Goal: Transaction & Acquisition: Subscribe to service/newsletter

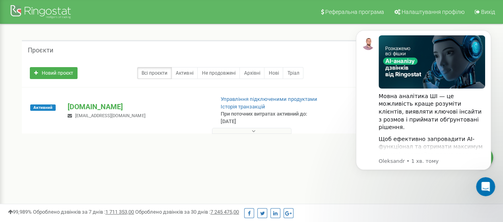
click at [203, 156] on div "1 - 1 of 1" at bounding box center [251, 148] width 459 height 28
click at [298, 176] on div "Проєкти Новий проєкт Всі проєкти Активні Не продовжені Архівні Нові Тріал Пошук" at bounding box center [251, 101] width 491 height 154
click at [328, 60] on div "Новий проєкт Всі проєкти Активні Не продовжені Архівні Нові Тріал Пошук" at bounding box center [251, 73] width 459 height 28
click at [332, 57] on div "Проєкти" at bounding box center [251, 49] width 459 height 19
click at [489, 32] on icon "Dismiss notification" at bounding box center [488, 32] width 3 height 3
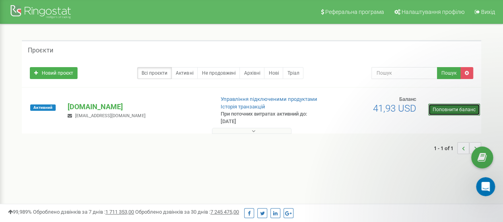
click at [452, 108] on link "Поповнити баланс" at bounding box center [454, 110] width 52 height 12
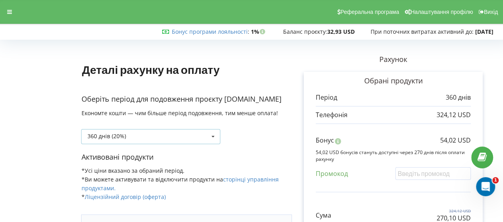
click at [212, 137] on icon at bounding box center [213, 137] width 12 height 15
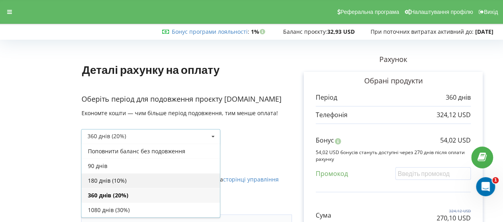
click at [126, 183] on div "180 днів (10%)" at bounding box center [150, 180] width 138 height 15
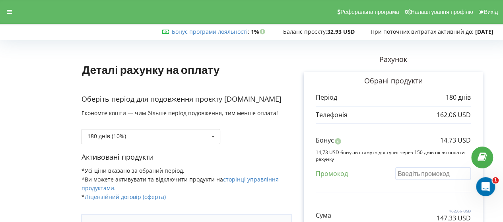
click at [419, 168] on input "text" at bounding box center [433, 173] width 76 height 12
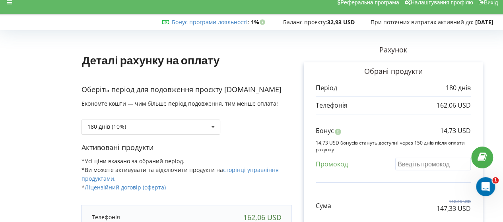
scroll to position [20, 0]
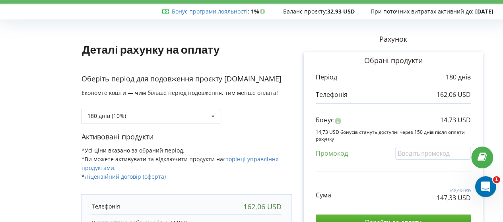
click at [488, 187] on icon "Відкрити програму для спілкування Intercom" at bounding box center [484, 185] width 13 height 13
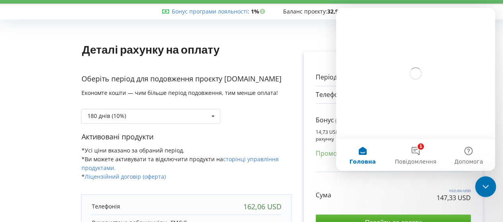
scroll to position [0, 0]
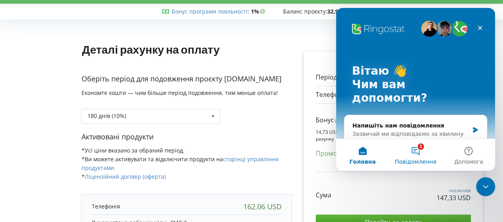
click at [432, 160] on span "Повідомлення" at bounding box center [415, 162] width 41 height 6
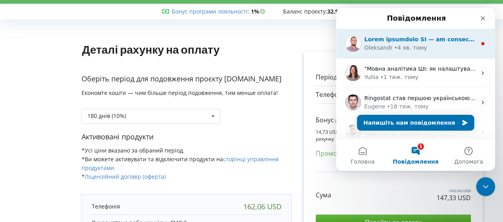
click at [437, 47] on div "Oleksandr • 4 хв. тому" at bounding box center [420, 48] width 112 height 8
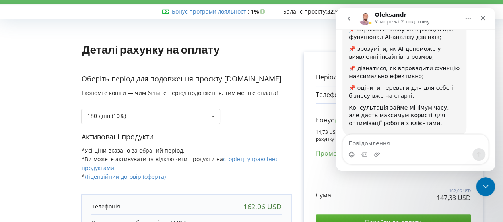
scroll to position [194, 0]
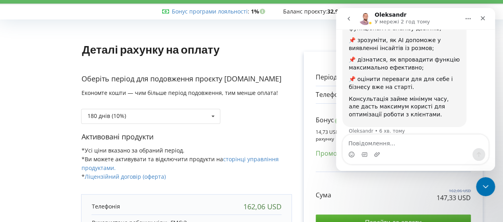
click at [287, 56] on div "Деталі рахунку на оплату Оберіть період для подовження проєкту sk-tehnologii.in…" at bounding box center [186, 195] width 211 height 346
click at [305, 38] on p "Рахунок" at bounding box center [393, 39] width 203 height 10
click at [483, 20] on icon "Закрити" at bounding box center [482, 18] width 6 height 6
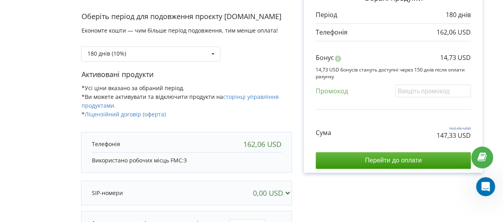
scroll to position [85, 0]
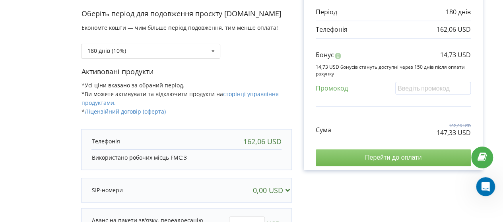
click at [416, 153] on input "Перейти до оплати" at bounding box center [393, 157] width 155 height 17
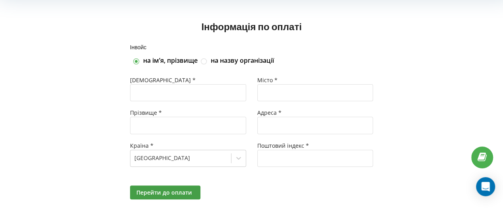
scroll to position [45, 0]
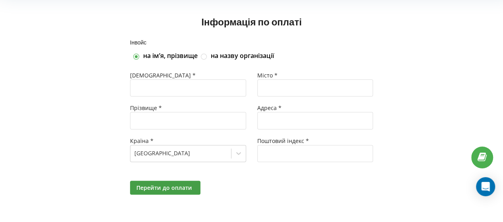
click at [207, 60] on div "Інвойс на імʼя, прізвище на назву організації" at bounding box center [251, 50] width 254 height 32
click at [206, 53] on label at bounding box center [204, 53] width 7 height 0
click at [206, 58] on input "на назву організації" at bounding box center [204, 56] width 7 height 7
checkbox input "true"
checkbox input "false"
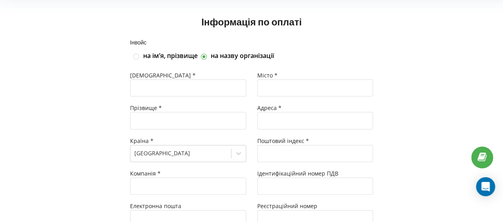
type input "+380"
click at [168, 89] on input "text" at bounding box center [188, 88] width 116 height 17
type input "[PERSON_NAME]"
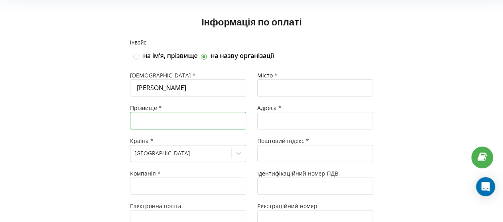
click at [152, 121] on input "text" at bounding box center [188, 120] width 116 height 17
type input "Крічфаловший"
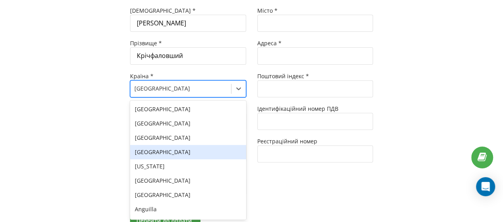
click at [153, 97] on div "249 results available. Use Up and Down to choose options, press Enter to select…" at bounding box center [188, 88] width 116 height 17
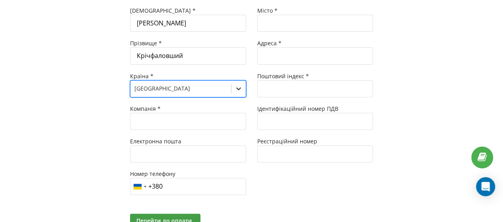
click at [240, 88] on icon at bounding box center [238, 88] width 5 height 3
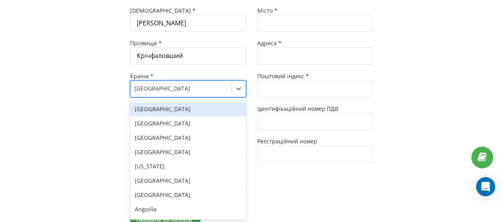
click at [183, 82] on div "Ukraine" at bounding box center [180, 88] width 101 height 13
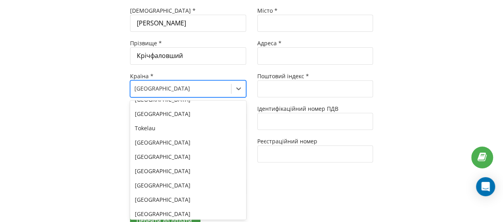
scroll to position [3276, 0]
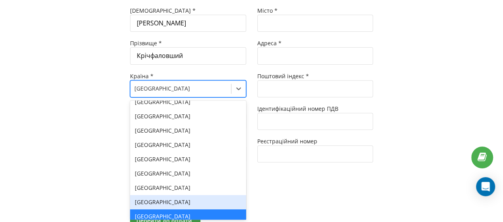
click at [223, 195] on div "Uganda" at bounding box center [188, 202] width 116 height 14
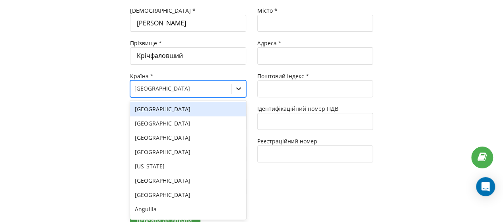
click at [241, 86] on icon at bounding box center [239, 89] width 8 height 8
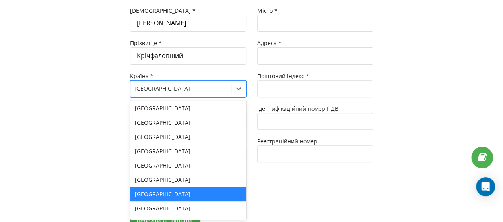
scroll to position [3341, 0]
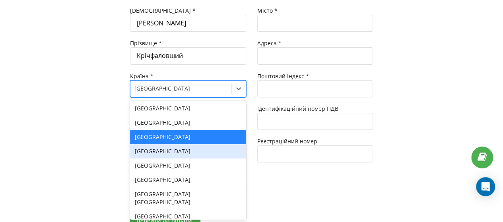
click at [152, 144] on div "Ukraine" at bounding box center [188, 151] width 116 height 14
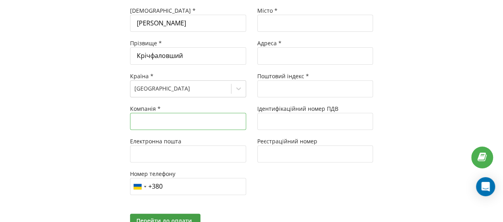
click at [154, 120] on input "text" at bounding box center [188, 121] width 116 height 17
type input "СК Джон Дір Технології"
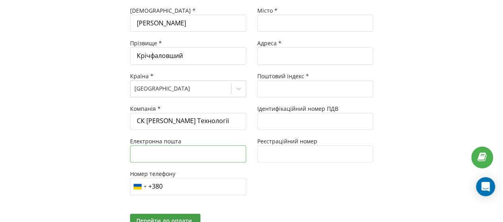
click at [144, 155] on input "text" at bounding box center [188, 153] width 116 height 17
type input "[EMAIL_ADDRESS][DOMAIN_NAME]"
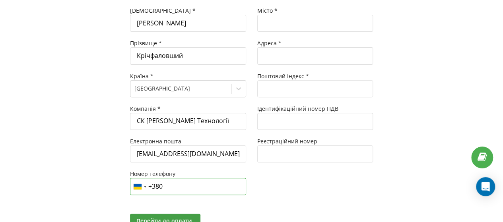
type input "+380 50 442 8131"
type input "Нова Водолага"
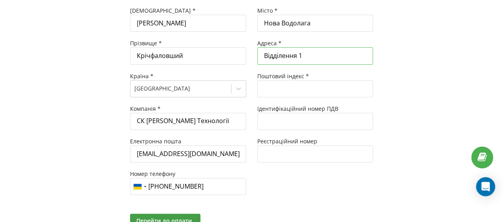
click at [311, 58] on input "Відділення 1" at bounding box center [315, 55] width 116 height 17
type input "В"
type input "Харківська обл"
click at [265, 82] on input "text" at bounding box center [315, 88] width 116 height 17
type input "63200"
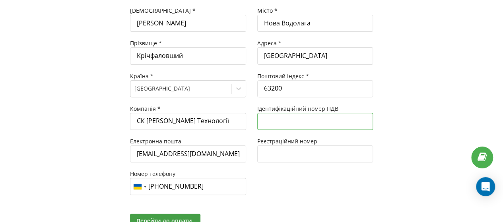
click at [295, 124] on input "text" at bounding box center [315, 121] width 116 height 17
click at [268, 151] on input "text" at bounding box center [315, 153] width 116 height 17
type input "38602749"
click at [297, 188] on div "Місто * Нова Водолага Адреса * Харківська обл Поштовий індекс * 63200 Ідентифік…" at bounding box center [315, 105] width 127 height 196
click at [275, 122] on input "text" at bounding box center [315, 121] width 116 height 17
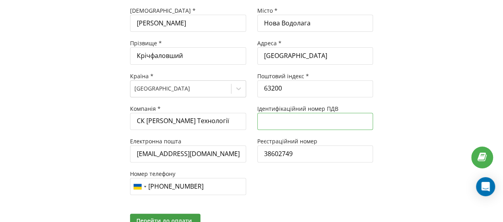
paste input "386027420202"
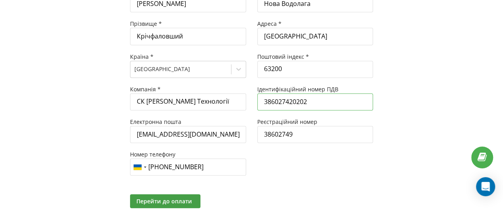
scroll to position [142, 0]
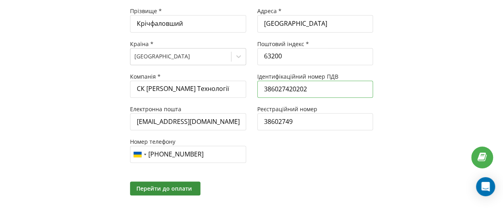
type input "386027420202"
click at [190, 186] on span "Перейти до оплати" at bounding box center [164, 189] width 56 height 8
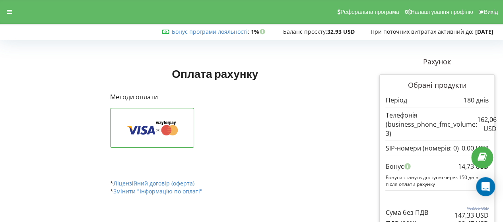
scroll to position [26, 0]
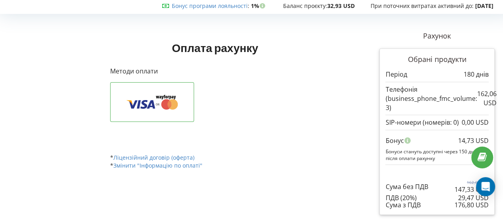
click at [465, 76] on p "180 днів" at bounding box center [475, 74] width 25 height 9
click at [480, 98] on p "162,06 USD" at bounding box center [486, 98] width 19 height 18
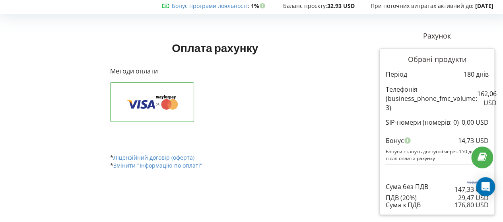
click at [480, 98] on p "162,06 USD" at bounding box center [486, 98] width 19 height 18
click at [151, 91] on button at bounding box center [152, 102] width 84 height 40
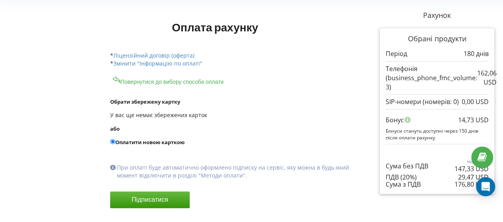
scroll to position [64, 0]
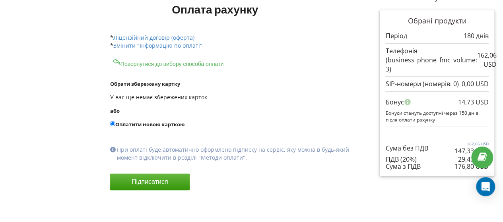
click at [126, 121] on label "Оплатити новою карткою" at bounding box center [230, 124] width 241 height 8
click at [115, 121] on input "Оплатити новою карткою" at bounding box center [112, 123] width 5 height 5
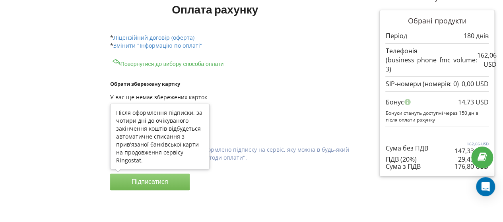
click at [155, 179] on button "Підписатися" at bounding box center [150, 182] width 80 height 17
